Goal: Book appointment/travel/reservation

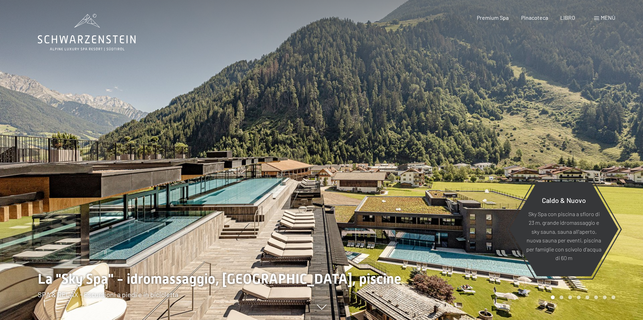
click at [597, 19] on span at bounding box center [596, 18] width 5 height 3
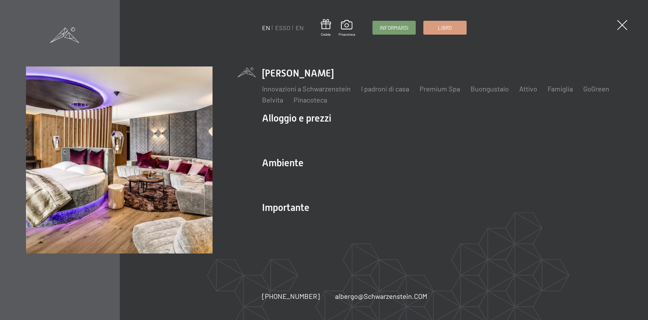
click at [59, 37] on span at bounding box center [64, 35] width 29 height 16
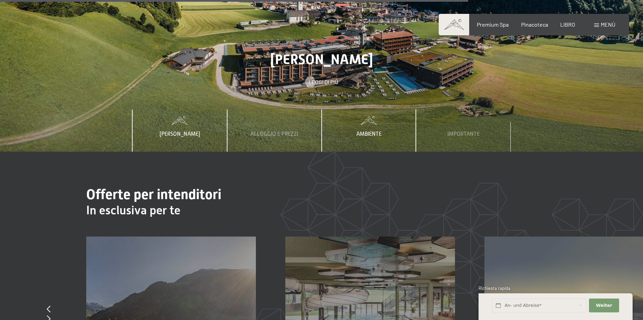
scroll to position [2529, 0]
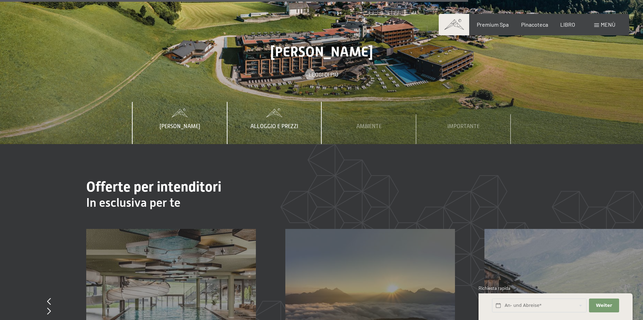
click at [276, 123] on span "Alloggio e prezzi" at bounding box center [274, 126] width 48 height 6
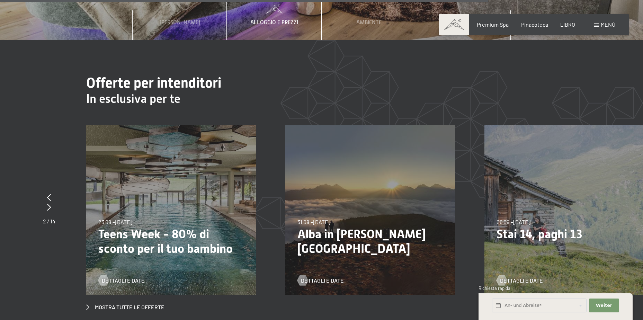
scroll to position [2667, 0]
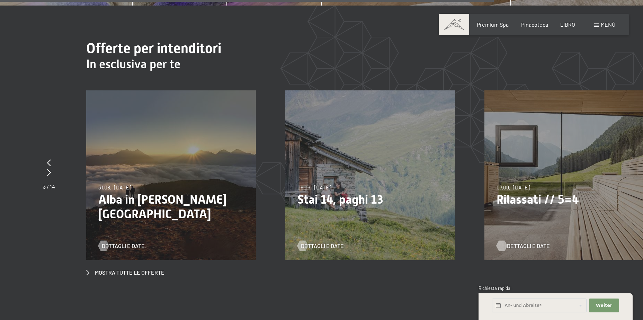
click at [531, 242] on span "Dettagli e date" at bounding box center [528, 246] width 43 height 8
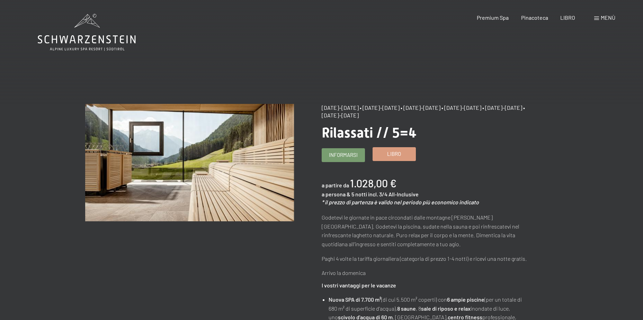
click at [398, 154] on span "Libro" at bounding box center [394, 153] width 14 height 7
click at [347, 152] on span "Informarsi" at bounding box center [343, 153] width 29 height 7
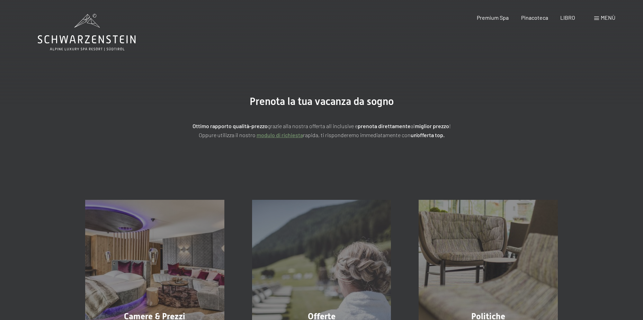
click at [289, 135] on link "modulo di richiesta" at bounding box center [280, 135] width 46 height 7
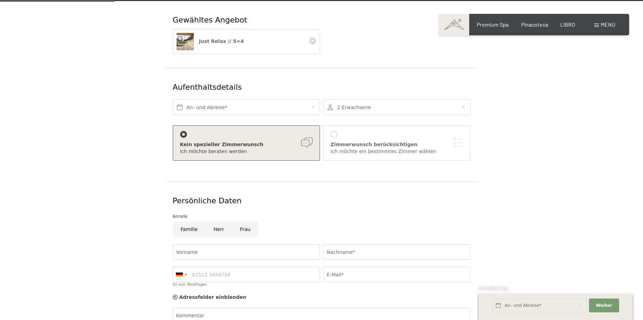
scroll to position [139, 0]
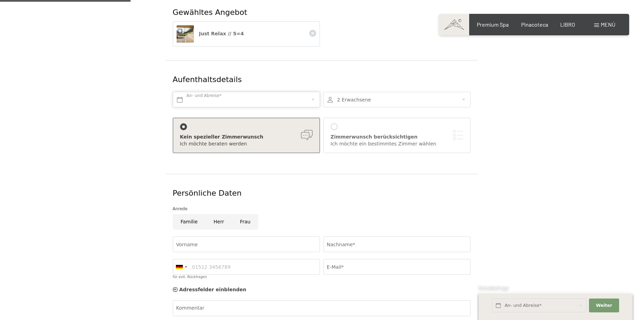
click at [203, 100] on input "text" at bounding box center [246, 100] width 147 height 16
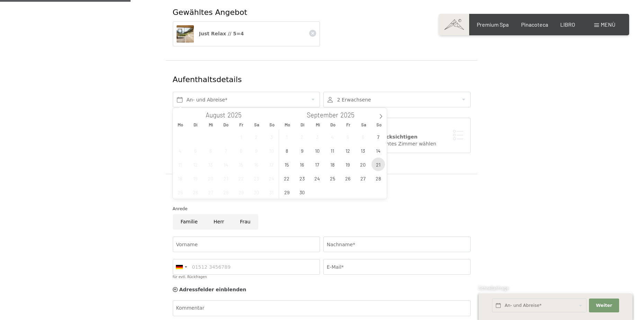
click at [379, 163] on span "21" at bounding box center [379, 165] width 14 height 14
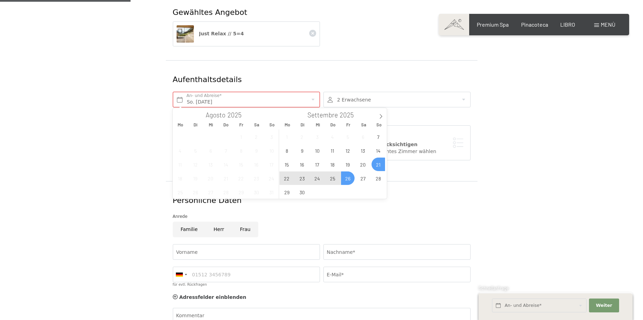
click at [346, 179] on span "26" at bounding box center [348, 178] width 14 height 14
type input "So. 21.09.2025 - Fr. 26.09.2025"
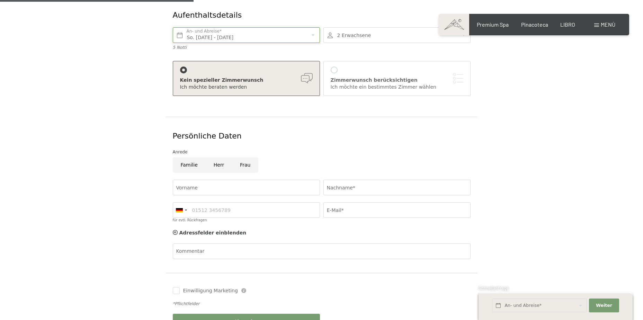
scroll to position [208, 0]
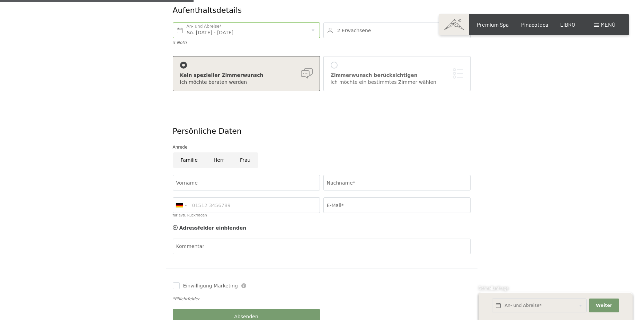
click at [239, 161] on input "Frau" at bounding box center [245, 160] width 26 height 16
radio input "true"
click at [212, 178] on input "Vorname" at bounding box center [246, 183] width 147 height 16
type input "salvatore"
type input "iconic"
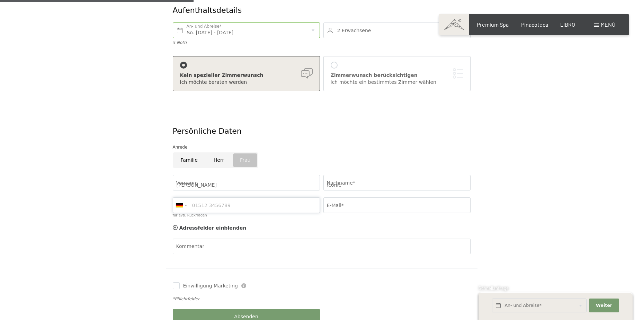
type input "3345900825"
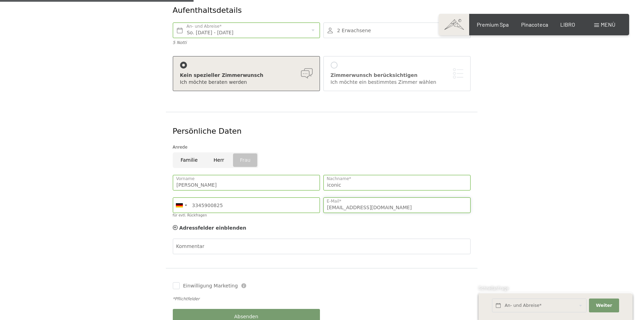
drag, startPoint x: 346, startPoint y: 208, endPoint x: 311, endPoint y: 207, distance: 35.0
click at [311, 207] on div "salvatore Vorname iconic Nachname* Germany (Deutschland) +49 Italy (Italia) +39…" at bounding box center [321, 197] width 301 height 53
type input "ARMANI.91@HoTMAIL.IT"
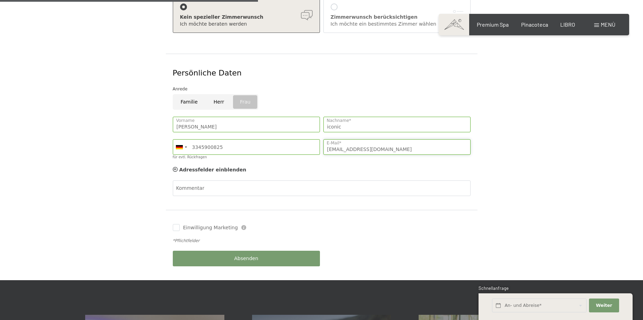
scroll to position [277, 0]
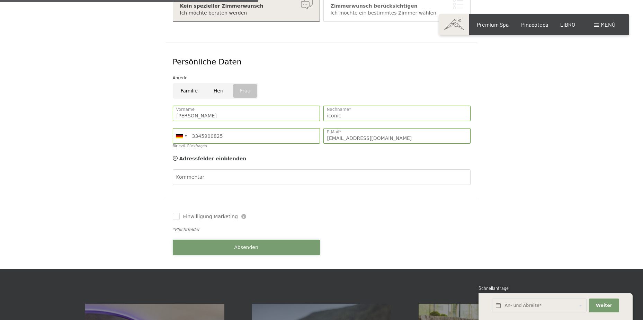
click at [253, 248] on span "Absenden" at bounding box center [246, 247] width 24 height 7
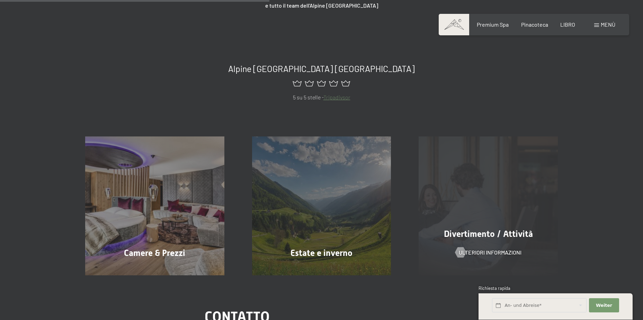
scroll to position [208, 0]
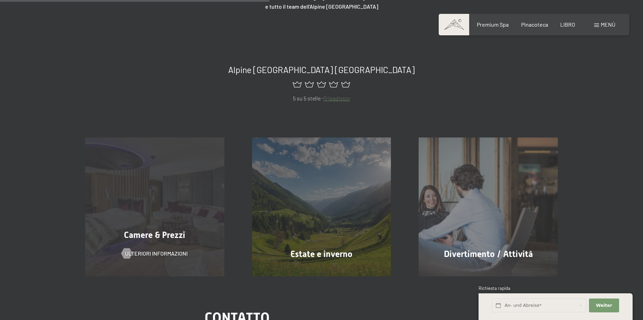
click at [152, 236] on span "Camere & Prezzi" at bounding box center [154, 235] width 61 height 10
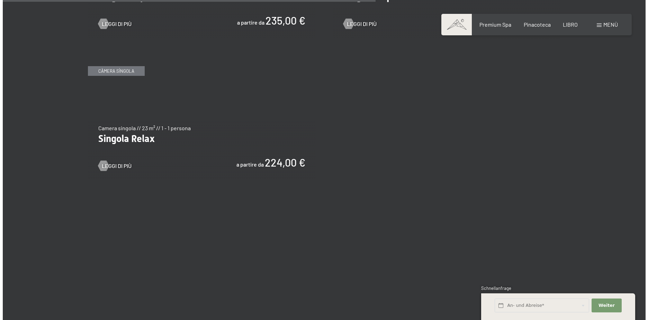
scroll to position [1282, 0]
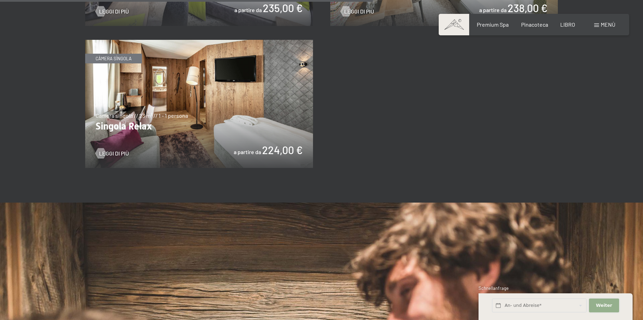
click at [608, 306] on span "Weiter" at bounding box center [604, 305] width 16 height 6
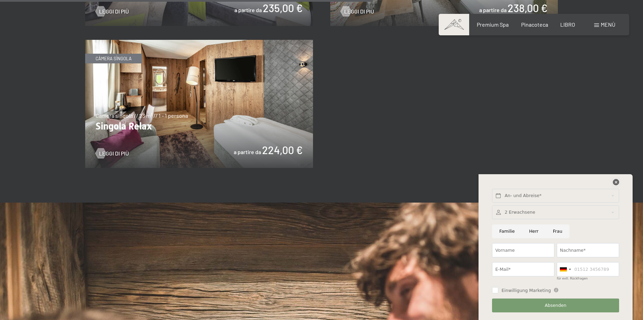
click at [616, 180] on icon at bounding box center [616, 182] width 6 height 6
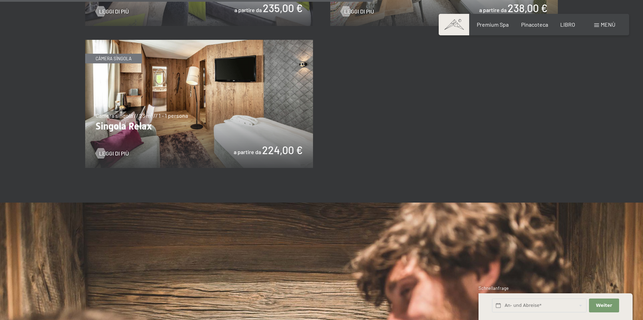
click at [600, 24] on div "Menù" at bounding box center [604, 25] width 21 height 8
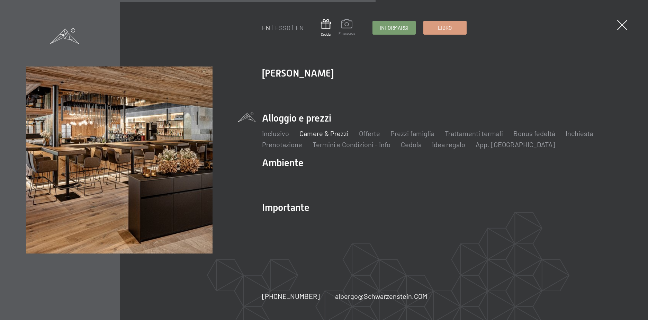
click at [345, 28] on span at bounding box center [347, 25] width 17 height 12
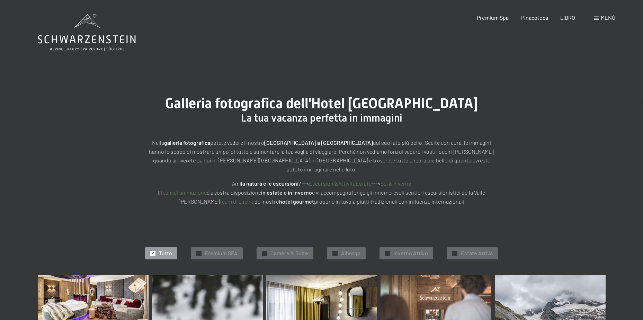
click at [607, 18] on span "Menù" at bounding box center [608, 17] width 15 height 7
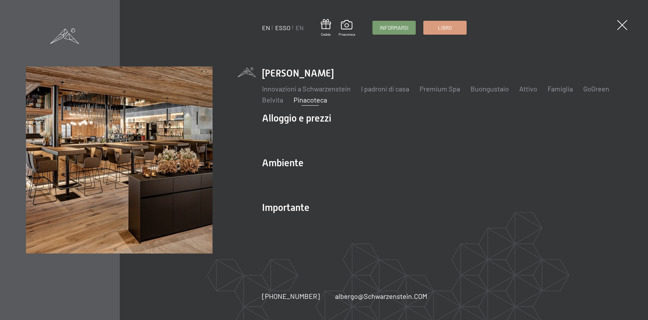
click at [281, 28] on link "ESSO" at bounding box center [282, 28] width 15 height 8
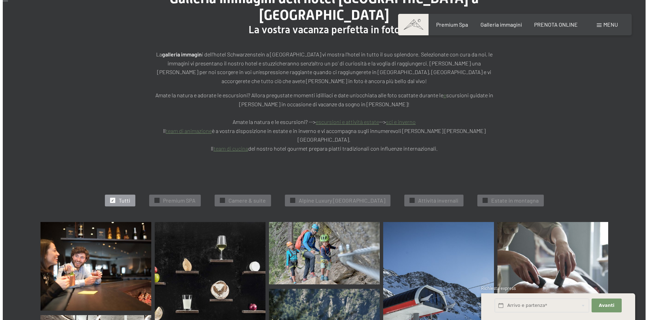
scroll to position [35, 0]
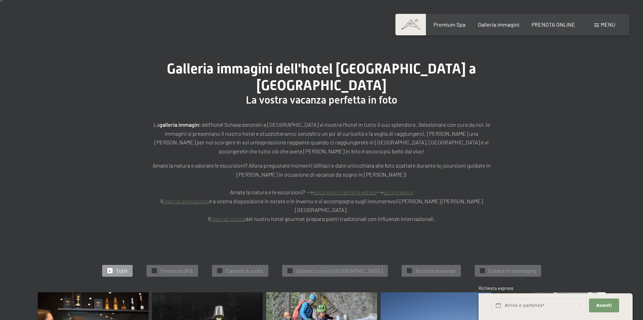
click at [603, 23] on span "Menu" at bounding box center [608, 24] width 15 height 7
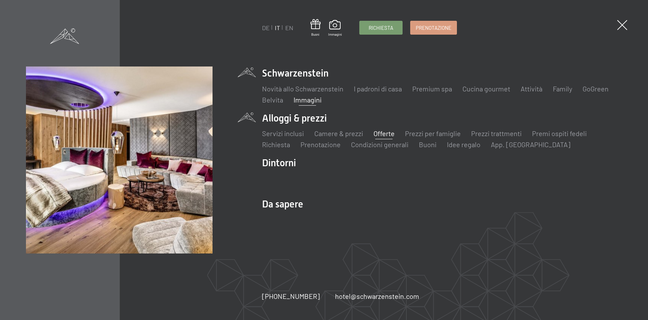
click at [378, 136] on link "Offerte" at bounding box center [384, 133] width 21 height 8
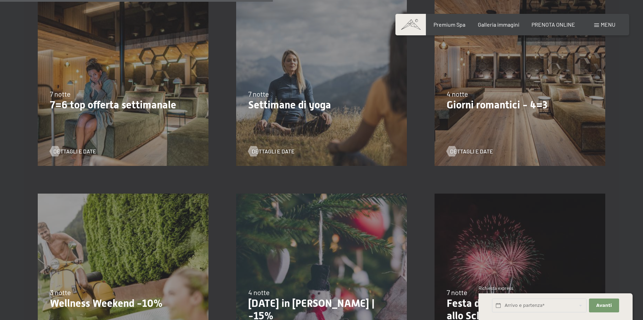
scroll to position [623, 0]
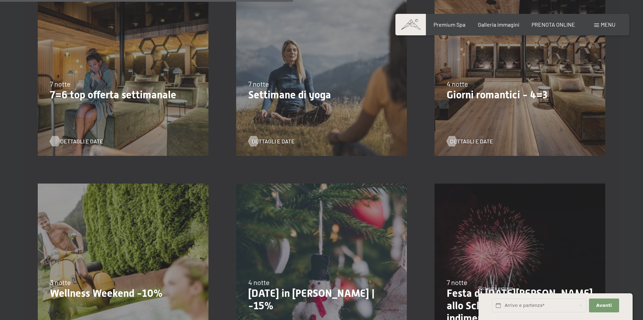
click at [83, 141] on span "Dettagli e Date" at bounding box center [81, 142] width 43 height 8
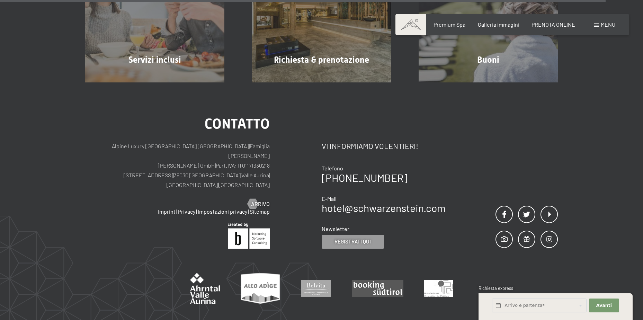
scroll to position [1400, 0]
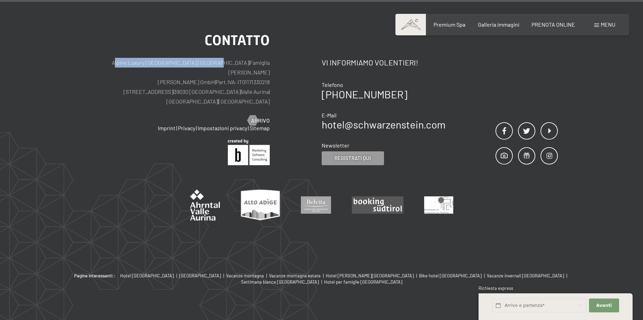
drag, startPoint x: 107, startPoint y: 63, endPoint x: 215, endPoint y: 66, distance: 107.8
click at [215, 66] on p "Alpine Luxury SPA Resort SCHWARZENSTEIN | Famiglia Zimmerhofer Otmar Zimmerhofe…" at bounding box center [177, 82] width 185 height 48
drag, startPoint x: 215, startPoint y: 66, endPoint x: 206, endPoint y: 63, distance: 9.4
copy p "Alpine Luxury [GEOGRAPHIC_DATA] [GEOGRAPHIC_DATA]"
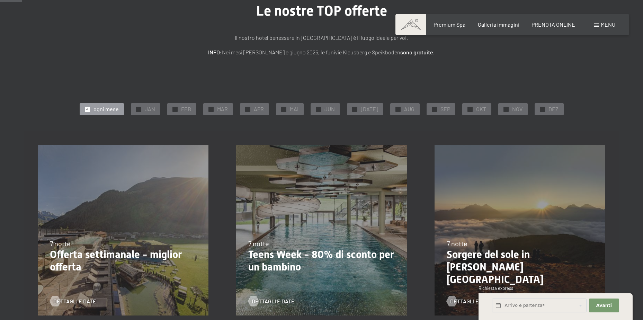
scroll to position [69, 0]
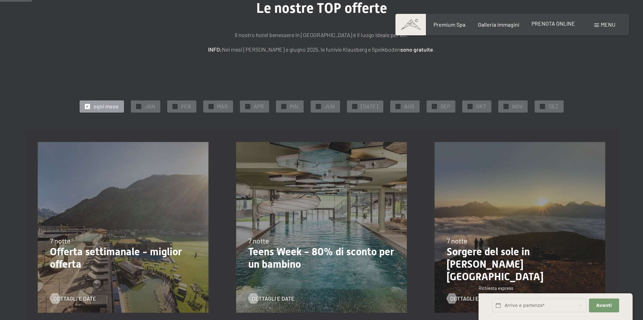
click at [561, 24] on span "PRENOTA ONLINE" at bounding box center [554, 23] width 44 height 7
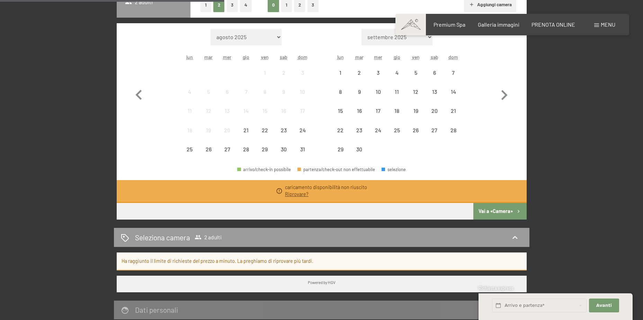
scroll to position [208, 0]
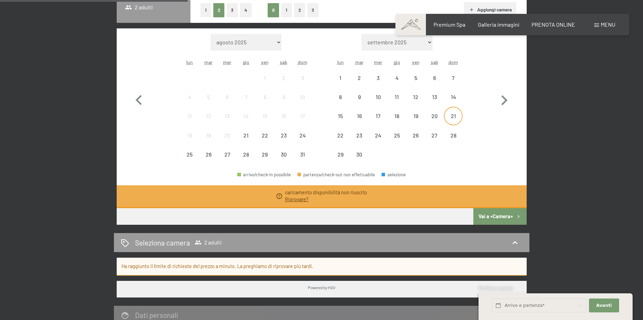
click at [454, 116] on div "21" at bounding box center [453, 121] width 17 height 17
click at [452, 133] on div "28" at bounding box center [453, 141] width 17 height 17
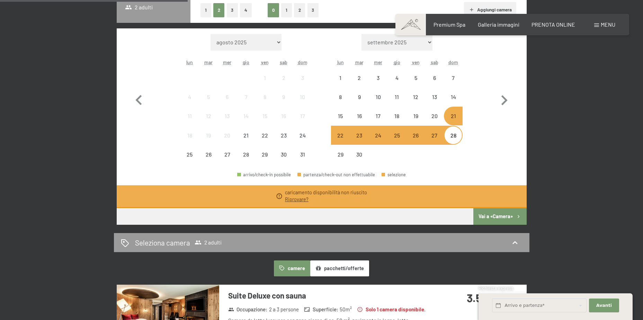
click at [489, 218] on button "Vai a «Camera»" at bounding box center [500, 216] width 53 height 17
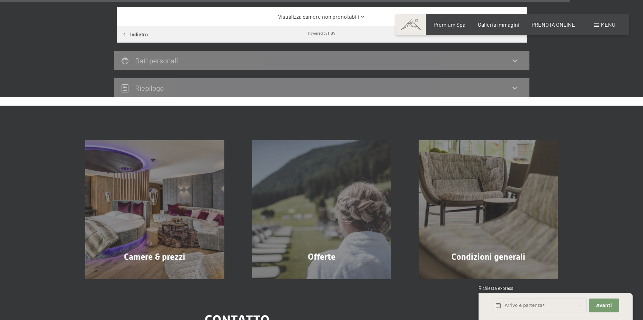
scroll to position [2180, 0]
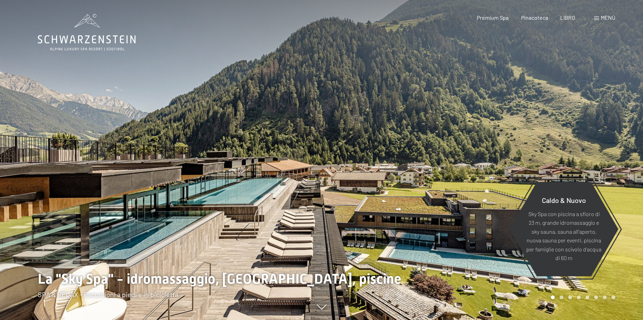
click at [596, 18] on span at bounding box center [596, 18] width 5 height 3
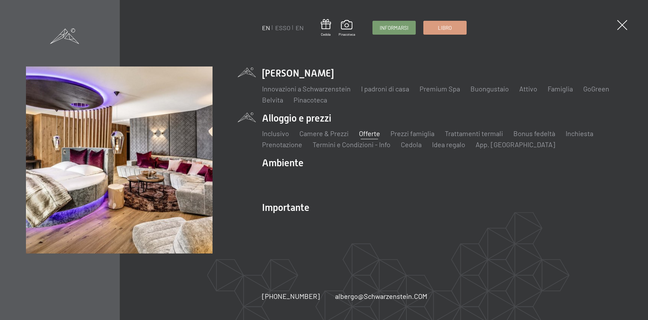
click at [368, 133] on link "Offerte" at bounding box center [369, 133] width 21 height 8
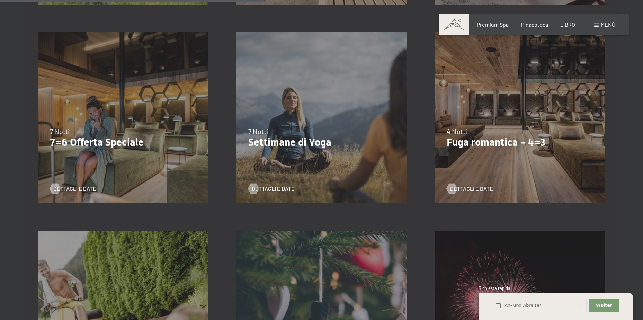
scroll to position [589, 0]
click at [81, 190] on span "Dettagli e date" at bounding box center [81, 189] width 43 height 8
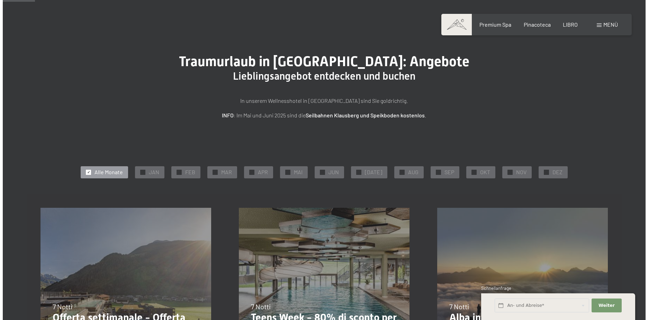
scroll to position [0, 0]
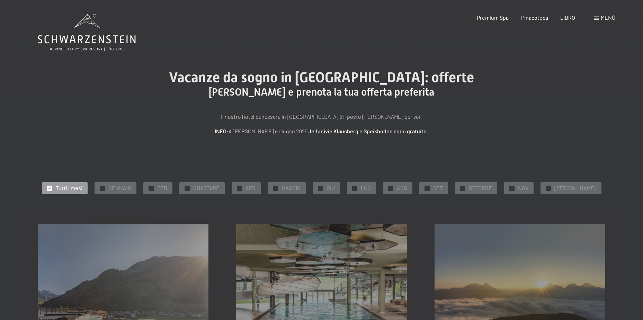
click at [604, 15] on span "Menù" at bounding box center [608, 17] width 15 height 7
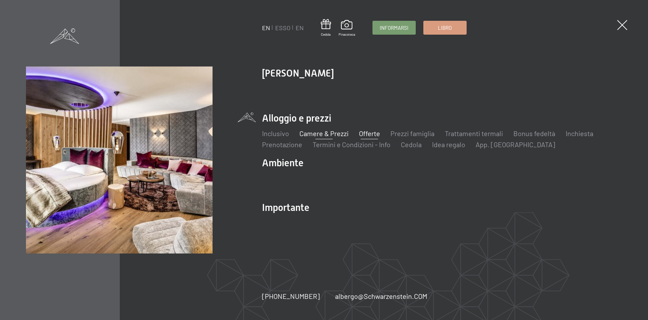
click at [311, 135] on link "Camere & Prezzi" at bounding box center [324, 133] width 49 height 8
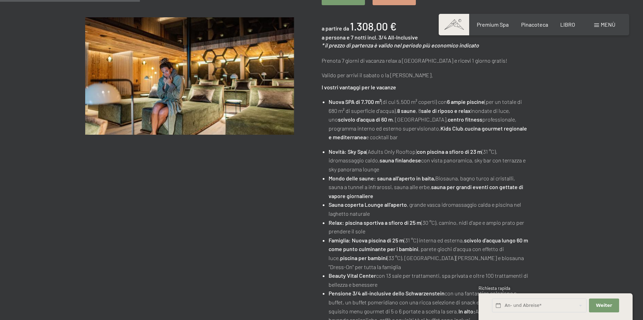
scroll to position [173, 0]
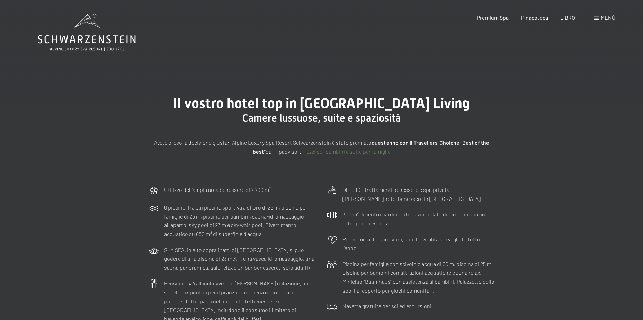
click at [598, 19] on span at bounding box center [596, 18] width 5 height 3
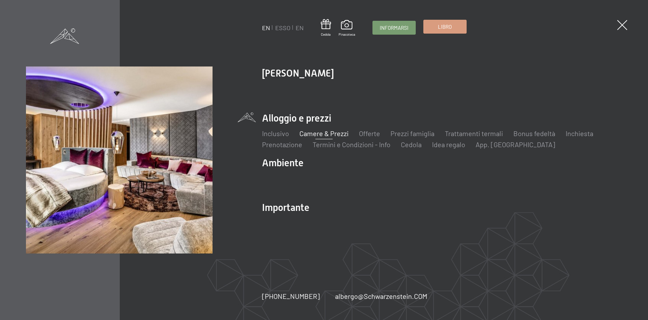
click at [447, 26] on span "Libro" at bounding box center [445, 26] width 14 height 7
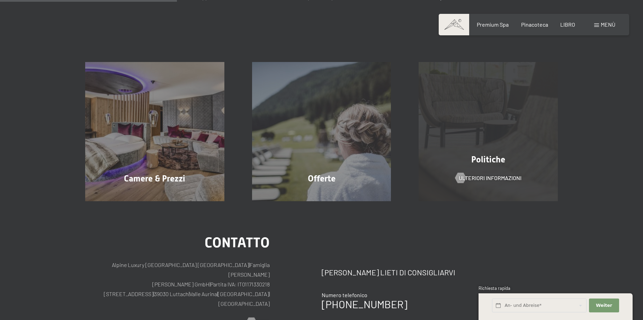
scroll to position [173, 0]
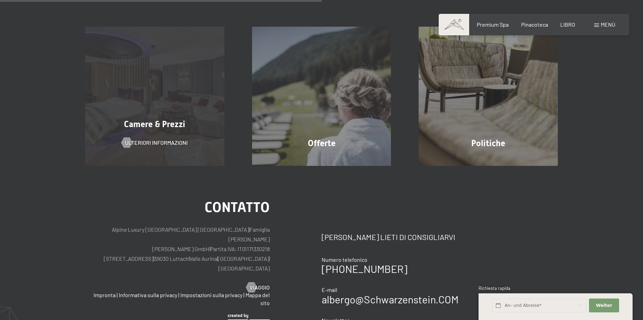
click at [150, 76] on div "Camere & Prezzi Ulteriori informazioni" at bounding box center [154, 96] width 167 height 139
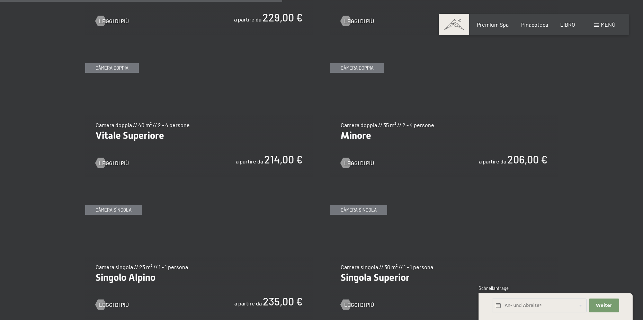
scroll to position [970, 0]
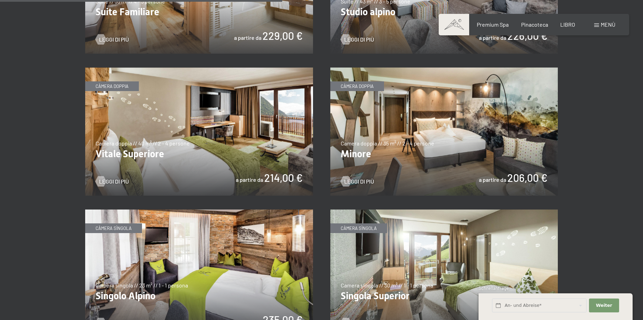
click at [253, 153] on img at bounding box center [199, 132] width 228 height 128
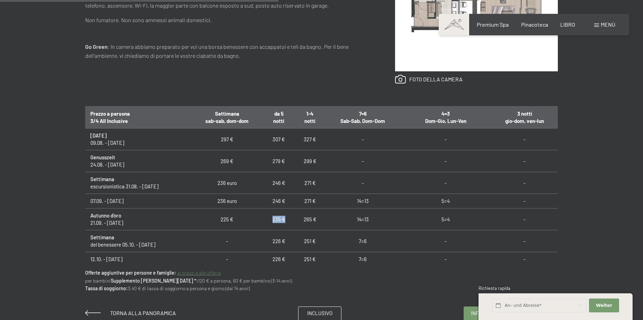
drag, startPoint x: 281, startPoint y: 218, endPoint x: 295, endPoint y: 218, distance: 13.9
click at [294, 218] on td "235 €" at bounding box center [278, 220] width 31 height 22
drag, startPoint x: 295, startPoint y: 218, endPoint x: 294, endPoint y: 225, distance: 6.7
click at [294, 225] on td "235 €" at bounding box center [278, 220] width 31 height 22
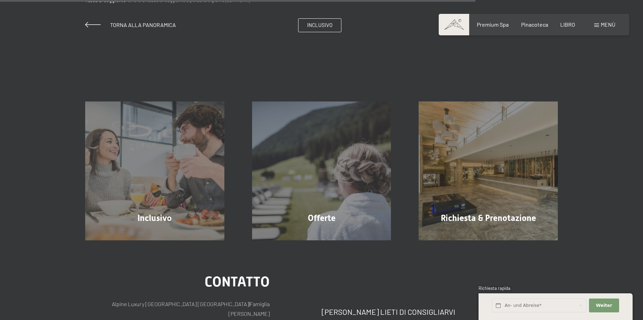
scroll to position [676, 0]
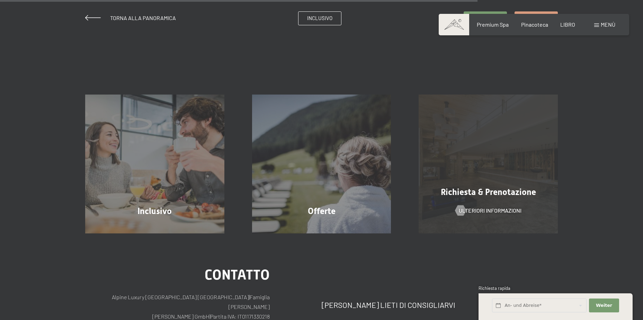
click at [483, 199] on div "Richiesta & Prenotazione Ulteriori informazioni" at bounding box center [488, 164] width 167 height 139
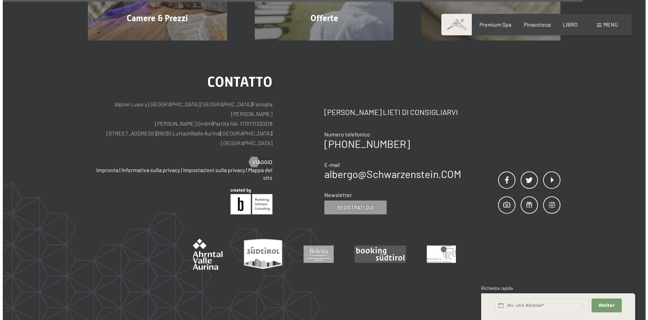
scroll to position [589, 0]
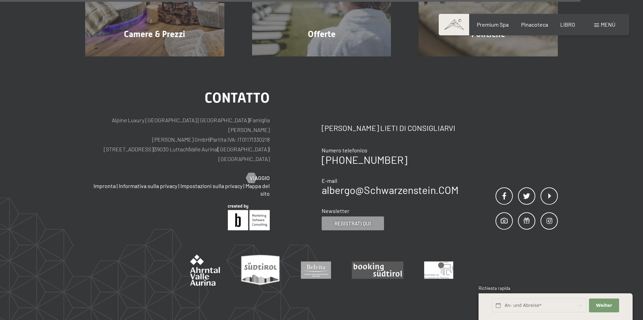
click at [597, 23] on div "Menù" at bounding box center [604, 25] width 21 height 8
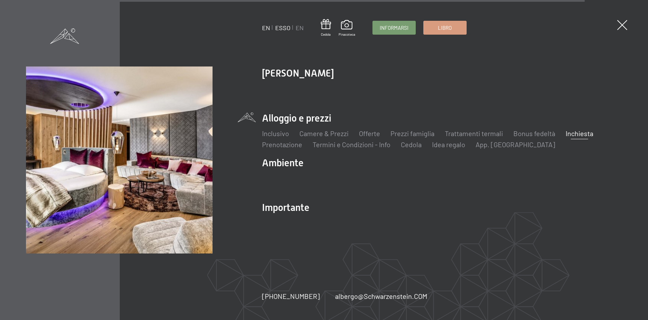
click at [285, 26] on link "ESSO" at bounding box center [282, 28] width 15 height 8
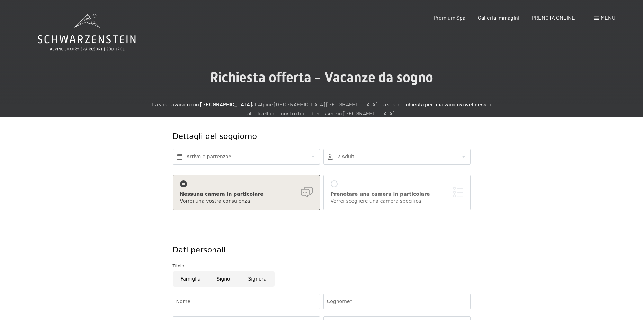
click at [593, 14] on div "Prenotazione Richiesta Premium Spa Galleria immagini PRENOTA ONLINE Menu DE IT …" at bounding box center [512, 18] width 206 height 8
click at [556, 19] on span "PRENOTA ONLINE" at bounding box center [554, 16] width 44 height 7
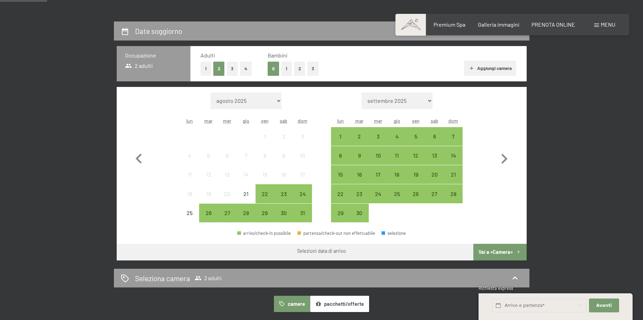
scroll to position [173, 0]
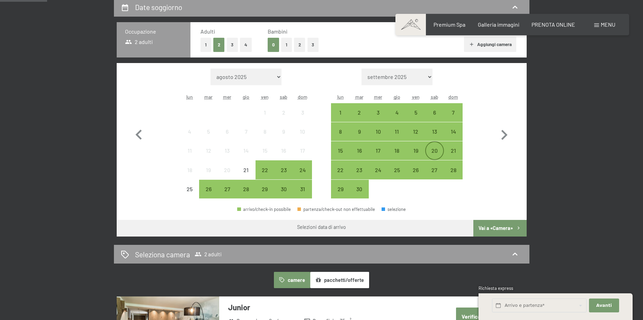
click at [436, 150] on div "20" at bounding box center [434, 156] width 17 height 17
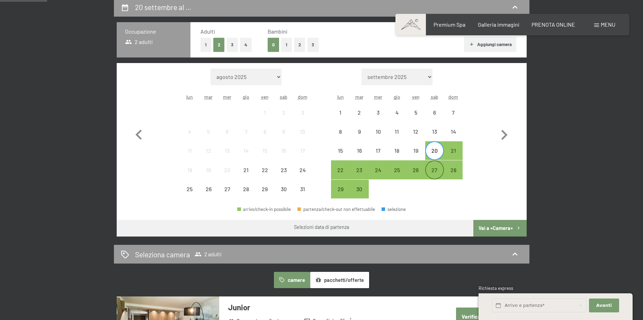
click at [435, 174] on div "27" at bounding box center [434, 175] width 17 height 17
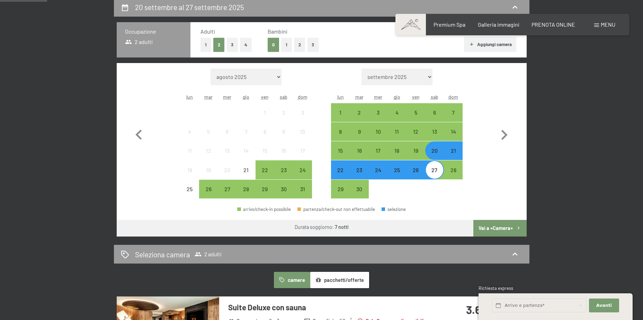
click at [500, 231] on button "Vai a «Camera»" at bounding box center [500, 228] width 53 height 17
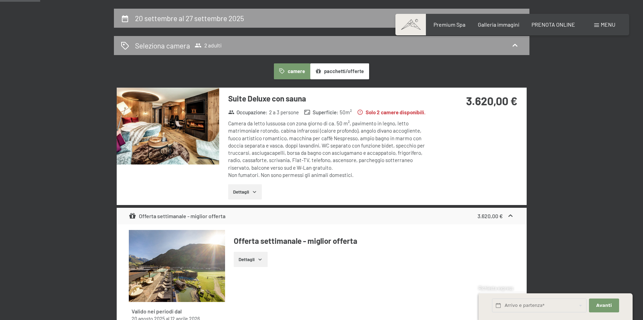
scroll to position [136, 0]
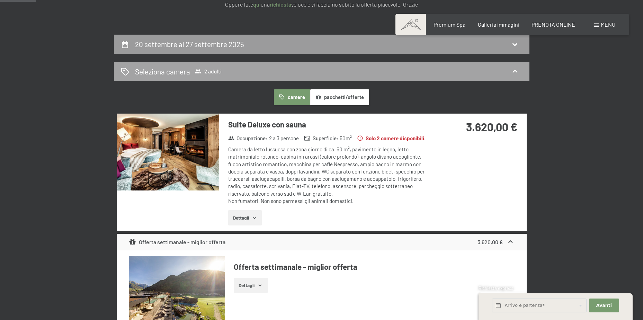
click at [516, 71] on icon at bounding box center [515, 71] width 5 height 3
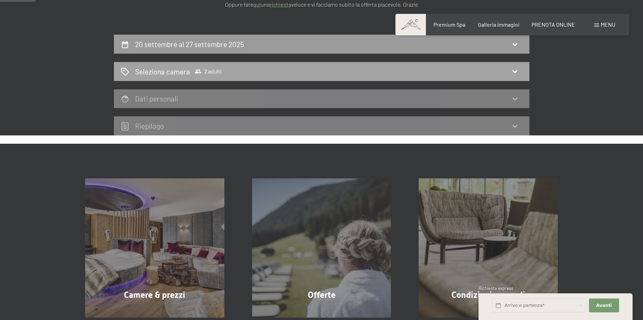
click at [514, 68] on icon at bounding box center [515, 71] width 8 height 8
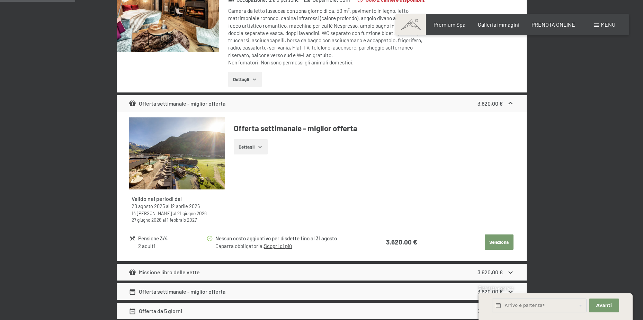
scroll to position [309, 0]
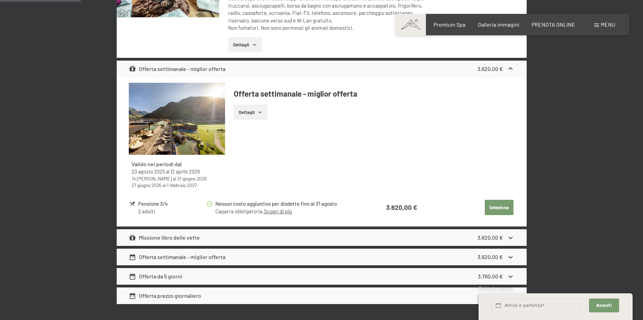
click at [251, 112] on button "Dettagli" at bounding box center [251, 112] width 34 height 15
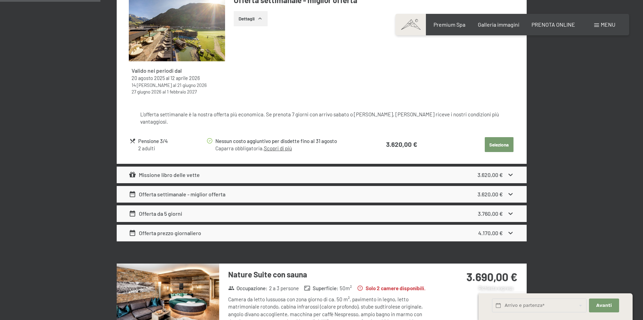
scroll to position [413, 0]
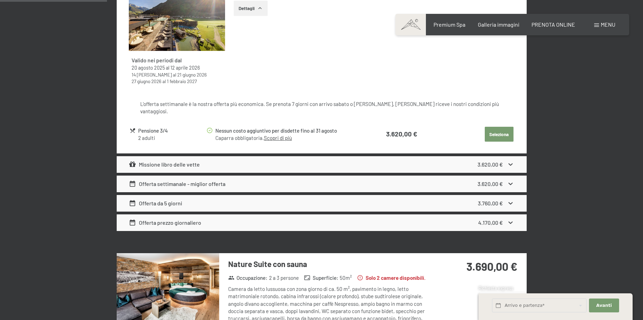
click at [514, 157] on div "Missione libro delle vette 3.620,00 €" at bounding box center [322, 164] width 410 height 17
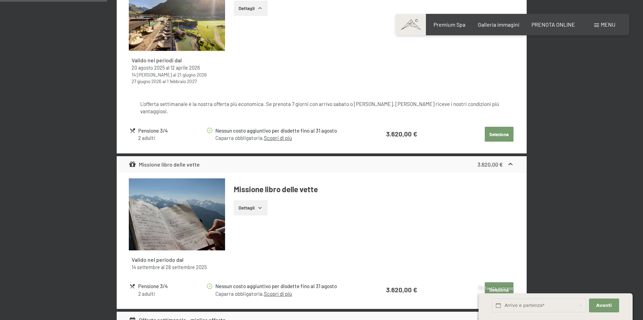
click at [512, 161] on icon at bounding box center [510, 164] width 7 height 7
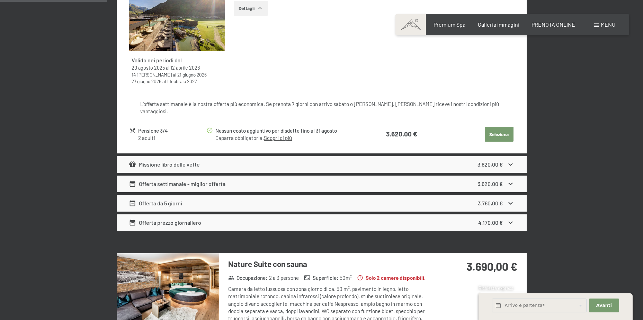
click at [510, 200] on icon at bounding box center [510, 203] width 7 height 7
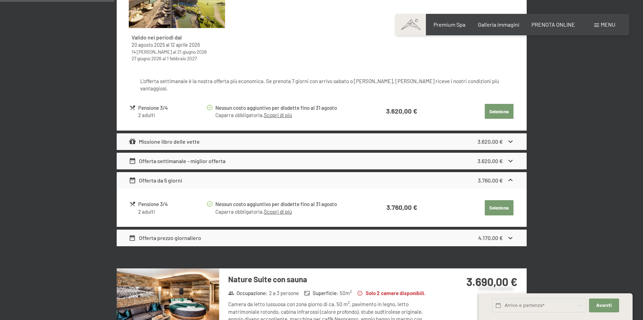
scroll to position [448, 0]
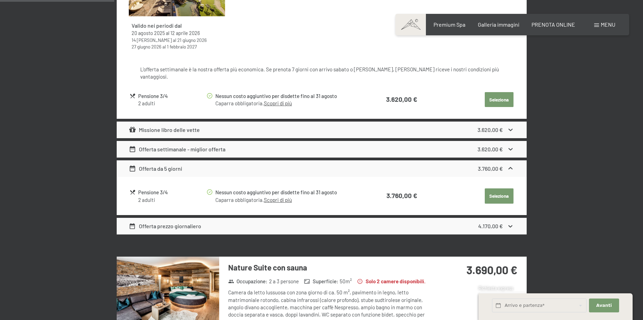
click at [509, 165] on icon at bounding box center [510, 168] width 7 height 7
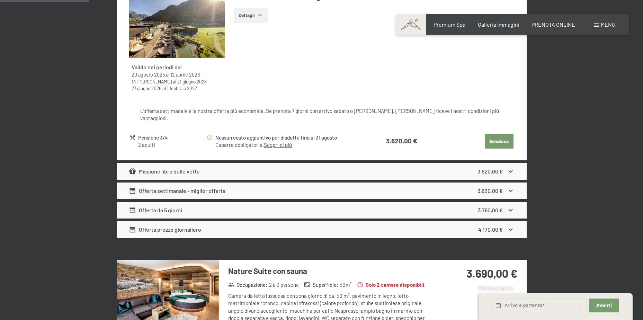
scroll to position [407, 0]
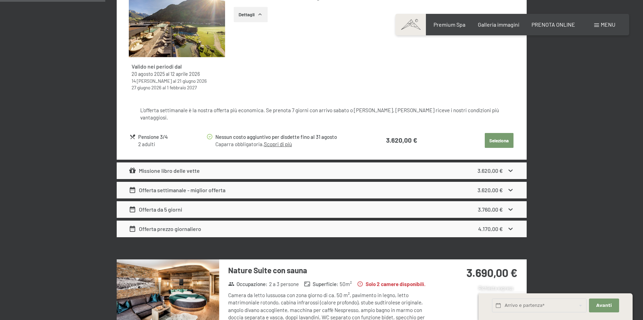
click at [512, 225] on icon at bounding box center [510, 228] width 7 height 7
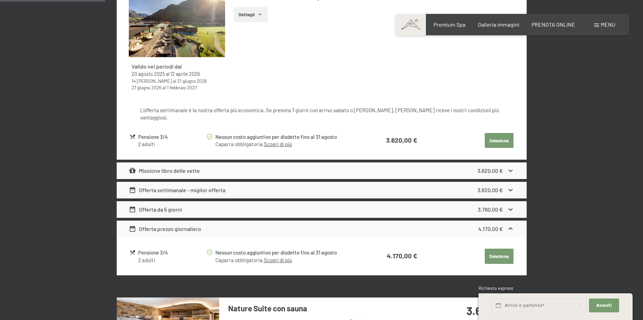
click at [512, 225] on icon at bounding box center [510, 228] width 7 height 7
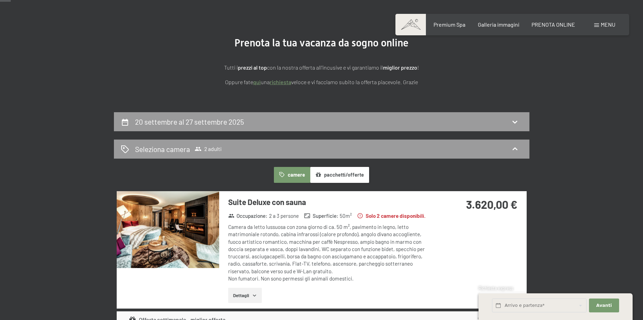
scroll to position [0, 0]
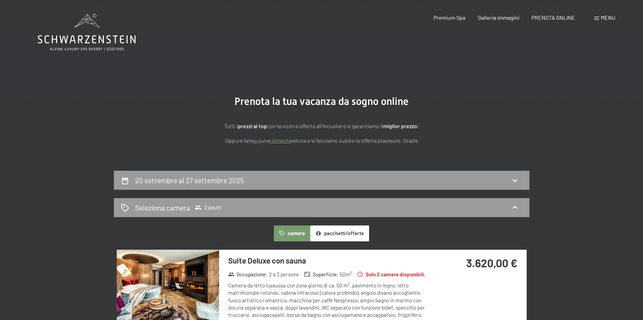
click at [352, 230] on button "pacchetti/offerte" at bounding box center [339, 233] width 59 height 16
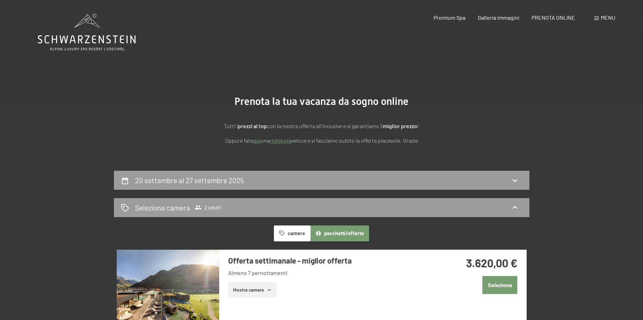
drag, startPoint x: 98, startPoint y: 37, endPoint x: 101, endPoint y: 36, distance: 3.5
click at [98, 37] on icon at bounding box center [87, 32] width 98 height 37
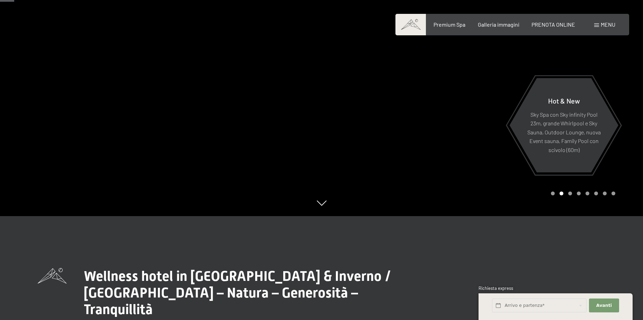
scroll to position [35, 0]
